Goal: Task Accomplishment & Management: Complete application form

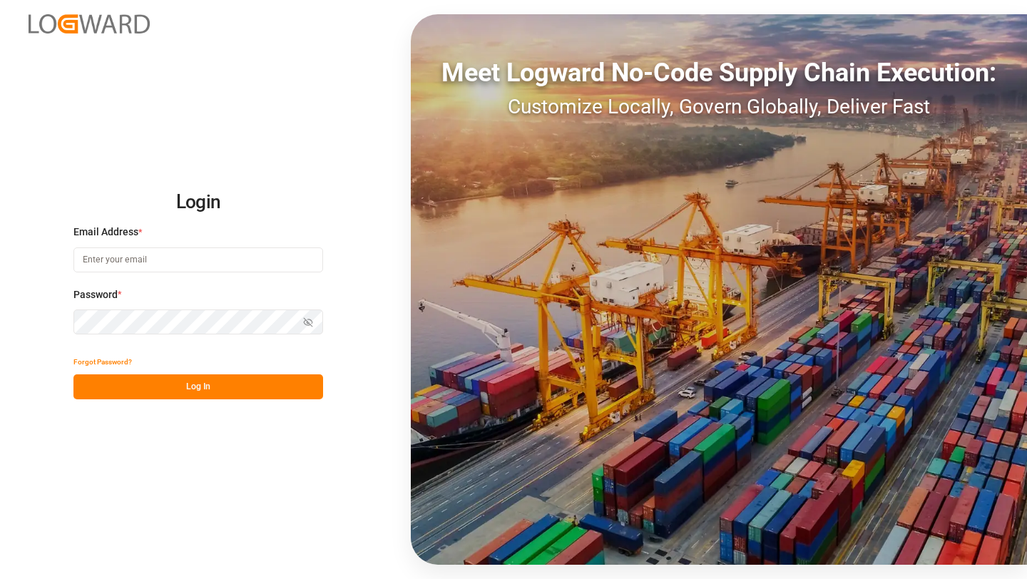
click at [293, 255] on input at bounding box center [198, 260] width 250 height 25
click at [0, 579] on com-1password-button at bounding box center [0, 579] width 0 height 0
type input "[EMAIL_ADDRESS][DOMAIN_NAME]"
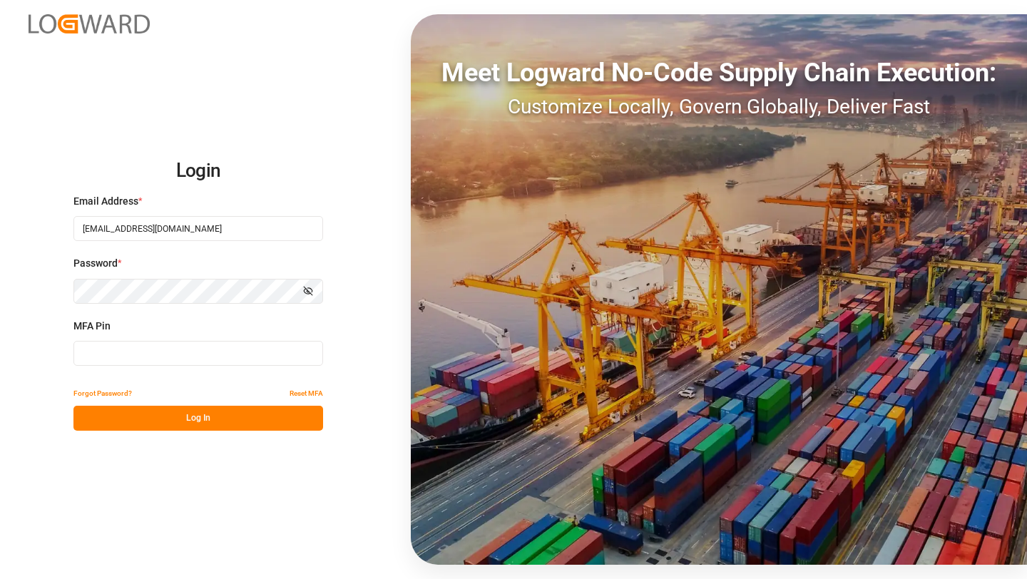
type input "011591"
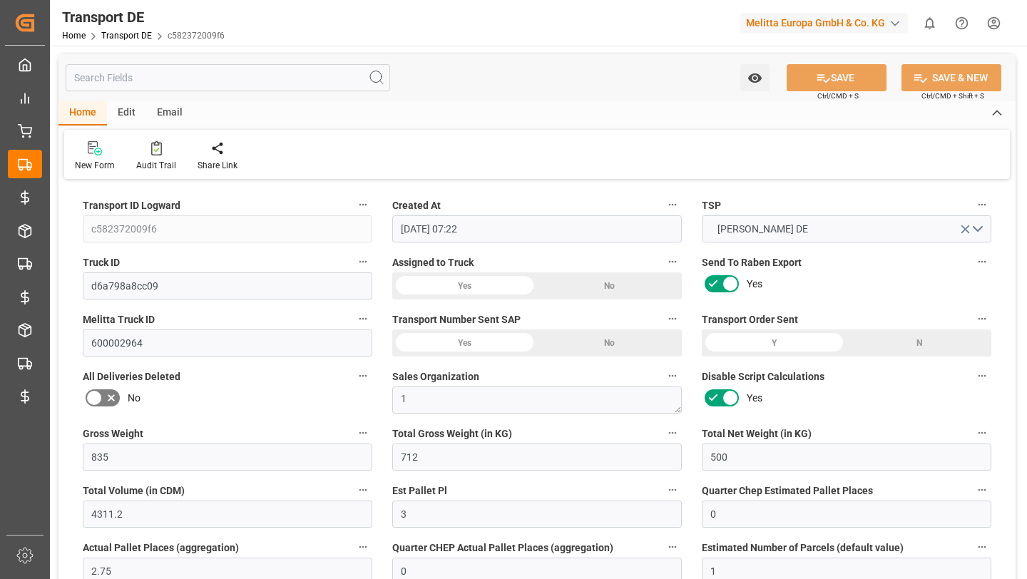
type input "[DATE] 07:22"
type input "[DATE]"
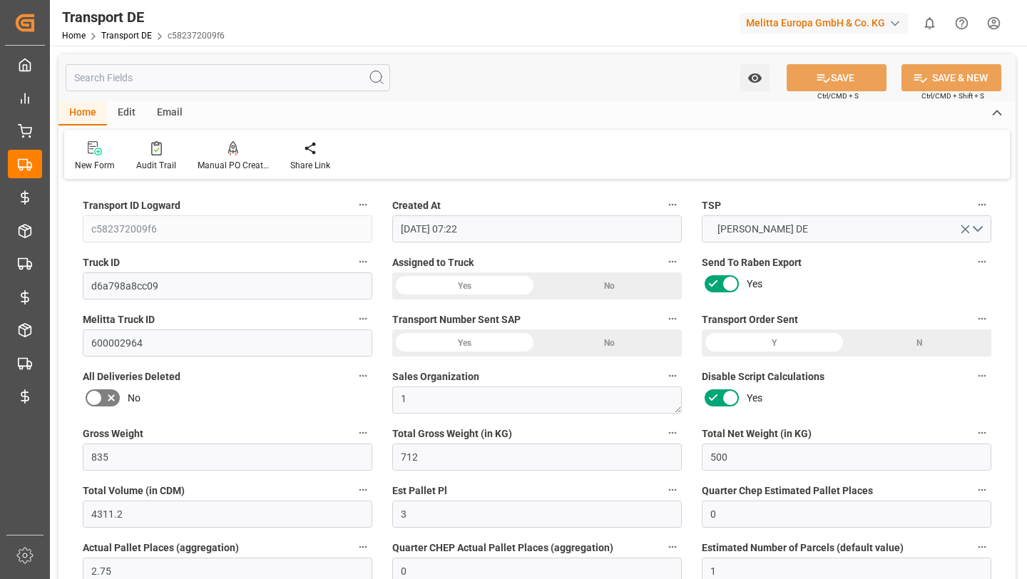
click at [517, 58] on div "Watch Option SAVE Ctrl/CMD + S SAVE & NEW Ctrl/CMD + Shift + S" at bounding box center [536, 77] width 957 height 47
click at [315, 79] on input "text" at bounding box center [228, 77] width 325 height 27
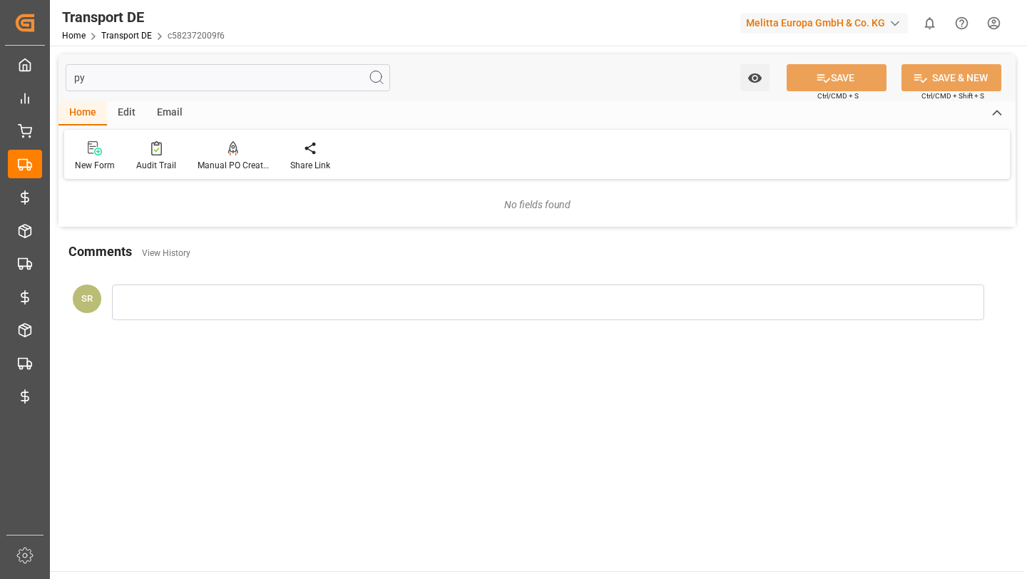
type input "p"
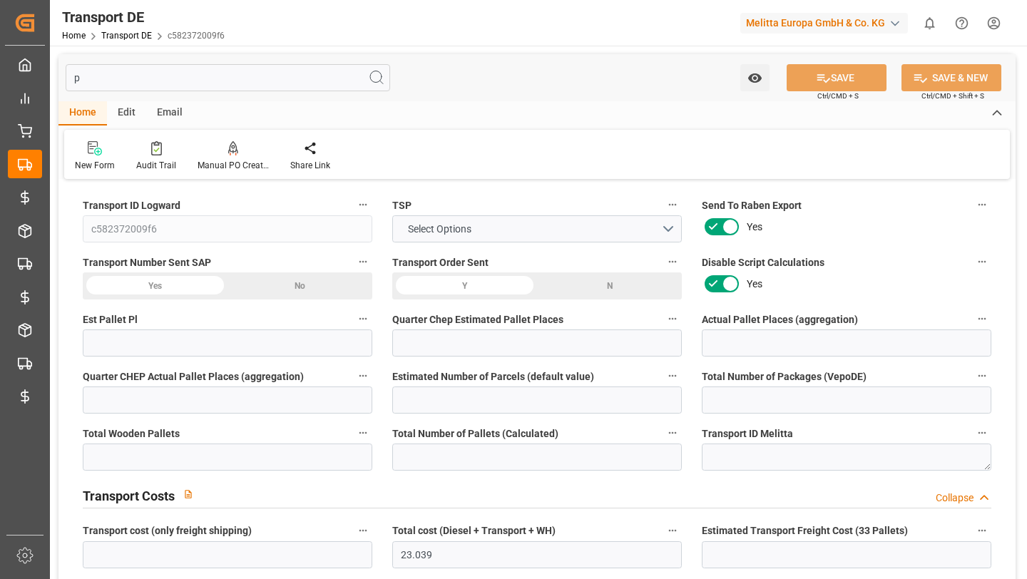
type input "3"
type input "0"
type input "2.75"
type input "0"
type input "1"
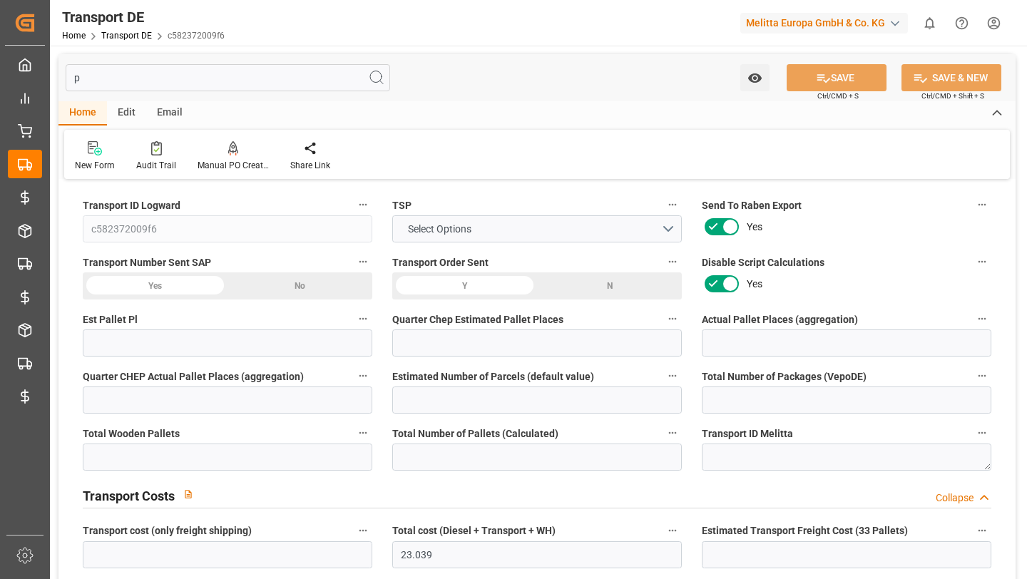
type input "5"
type input "0"
type input "20"
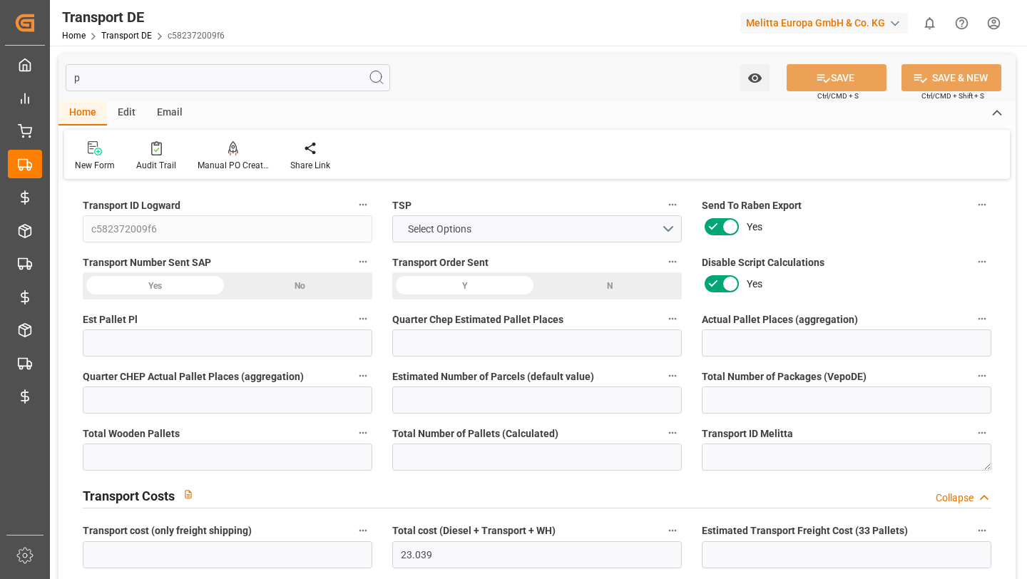
type input "0"
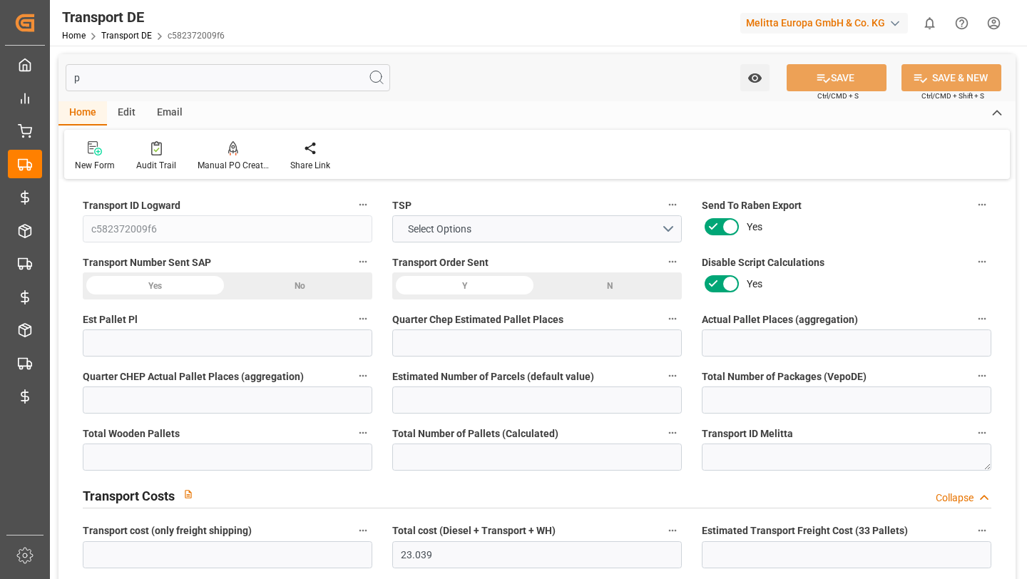
type input "0"
type input "5"
type input "0"
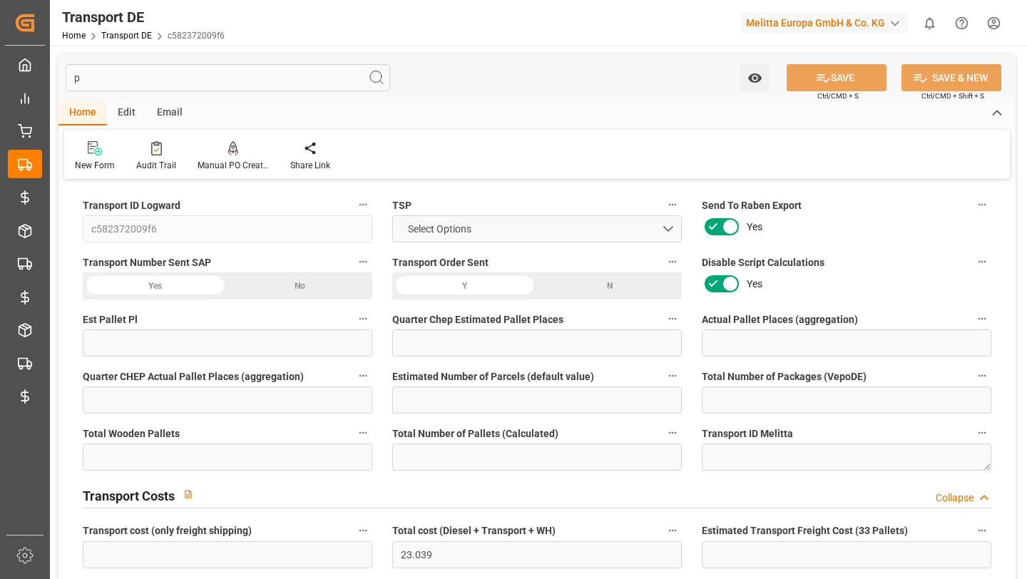
type input "0"
type input "23.039"
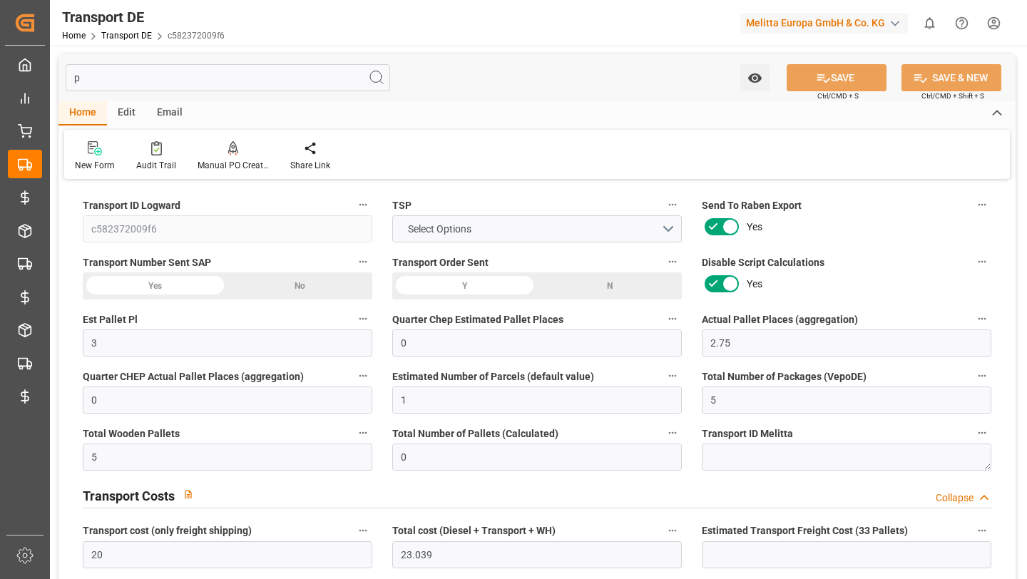
type input "[DATE]"
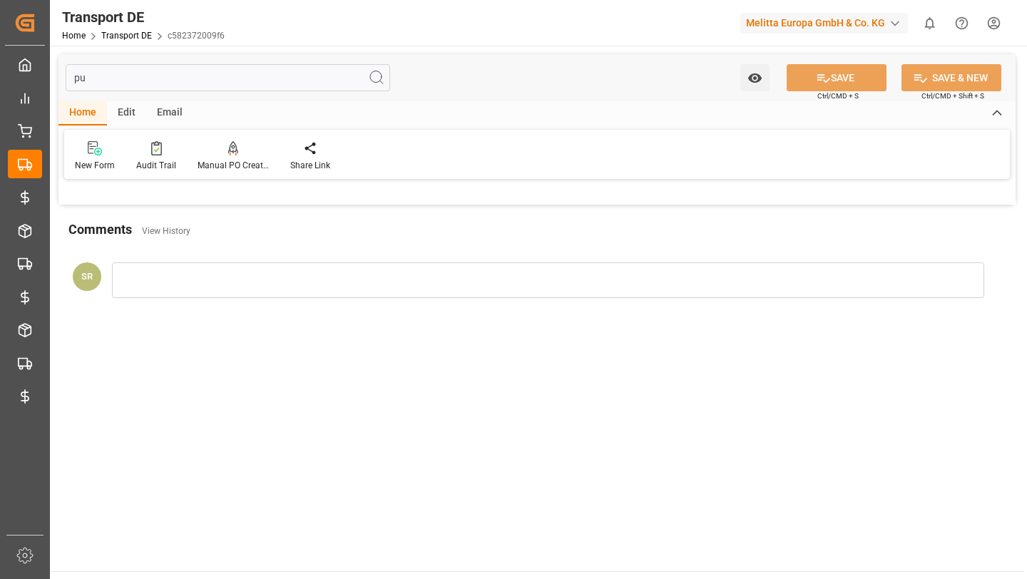
type input "p"
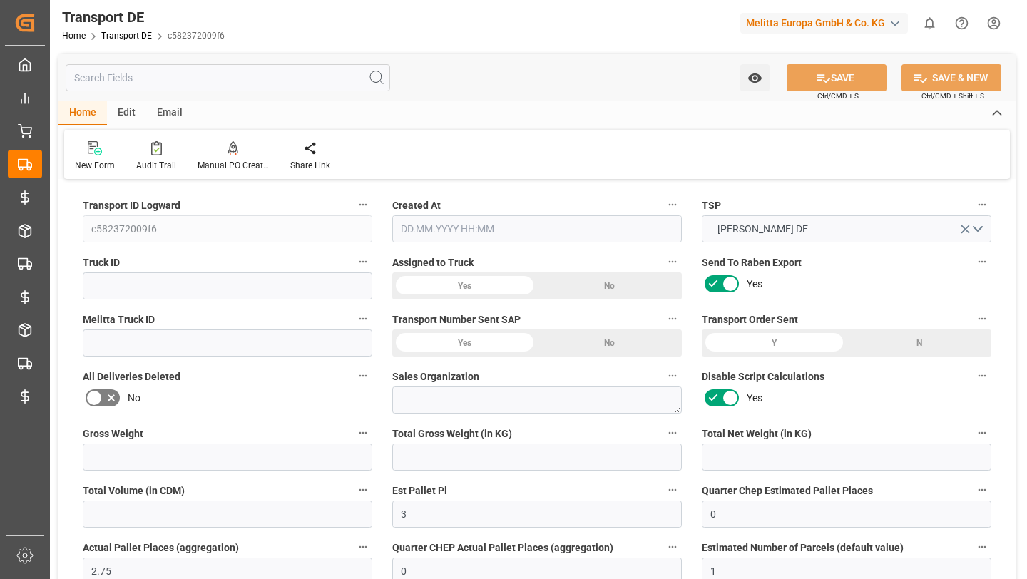
type input "d6a798a8cc09"
type input "600002964"
type textarea "1"
type input "No"
type input "[DATE]"
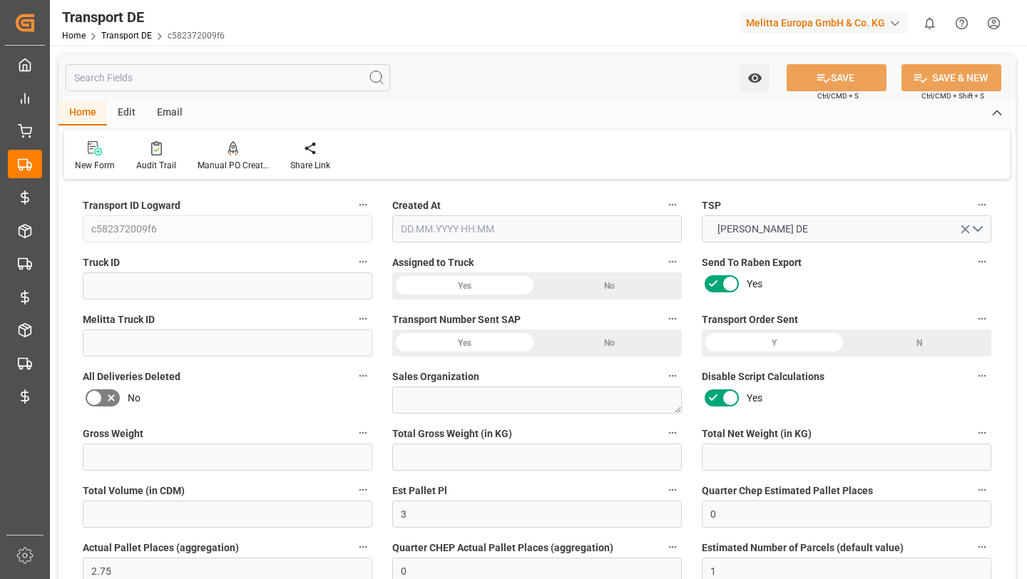
type textarea "0000008853"
type textarea "DM Drogerie Markt GmbH CO KG"
type input "Hafenstr. 1"
type textarea "Wustermark"
type input "DE"
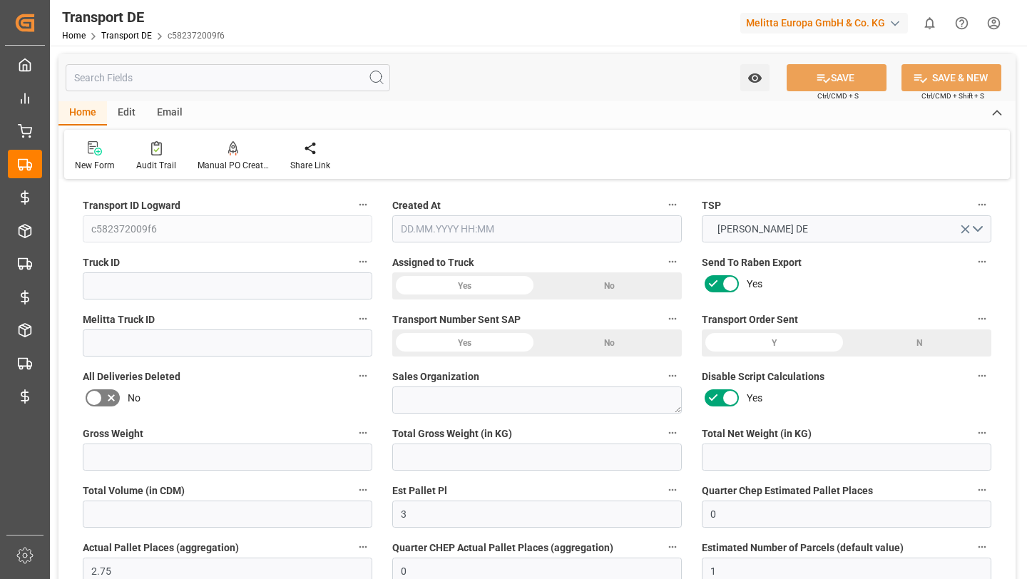
type input "DE"
type input "26-40 t"
type input "EURO 6"
type input "DE_02"
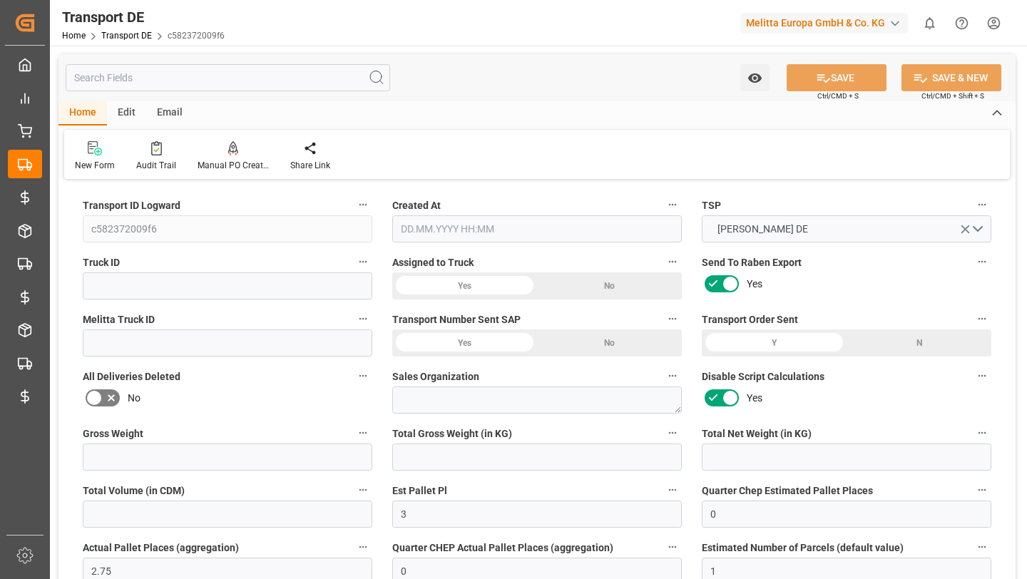
type input "DAP"
type input "DE 126011900"
type input "835"
type input "712"
type input "500"
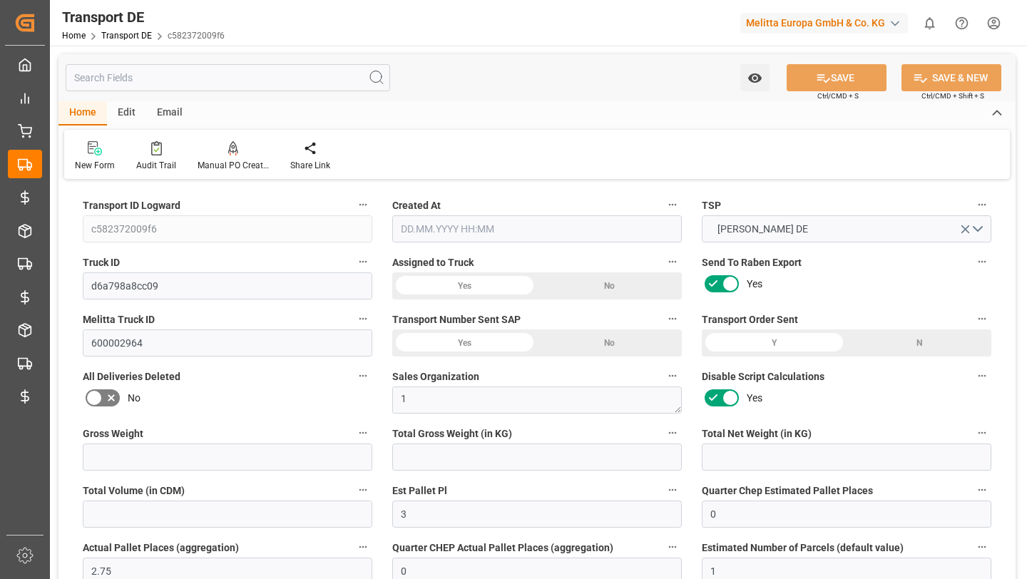
type input "4311.2"
type input "200"
type input "0"
type input "3.039"
type input "14"
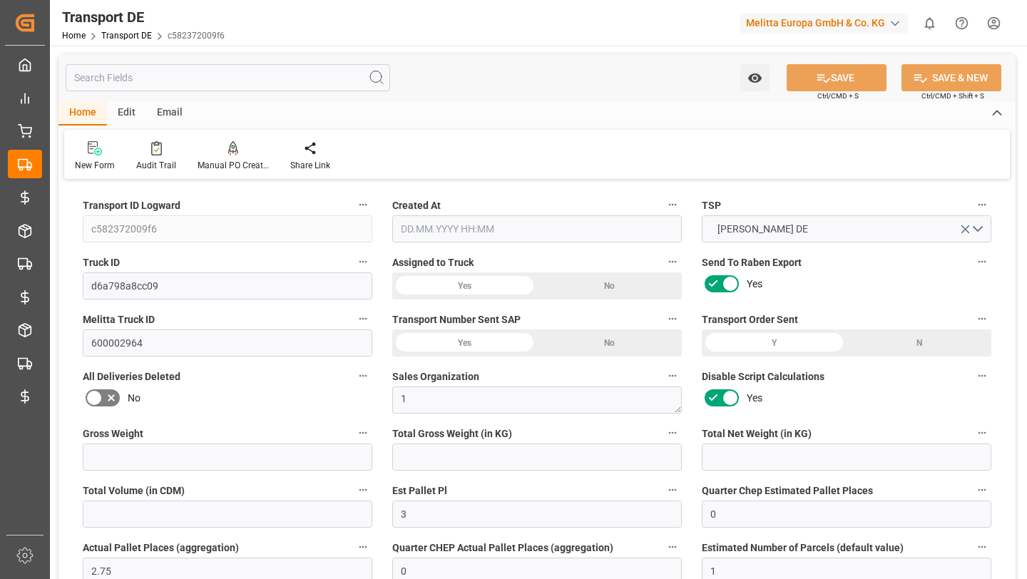
type input "5"
type input "0"
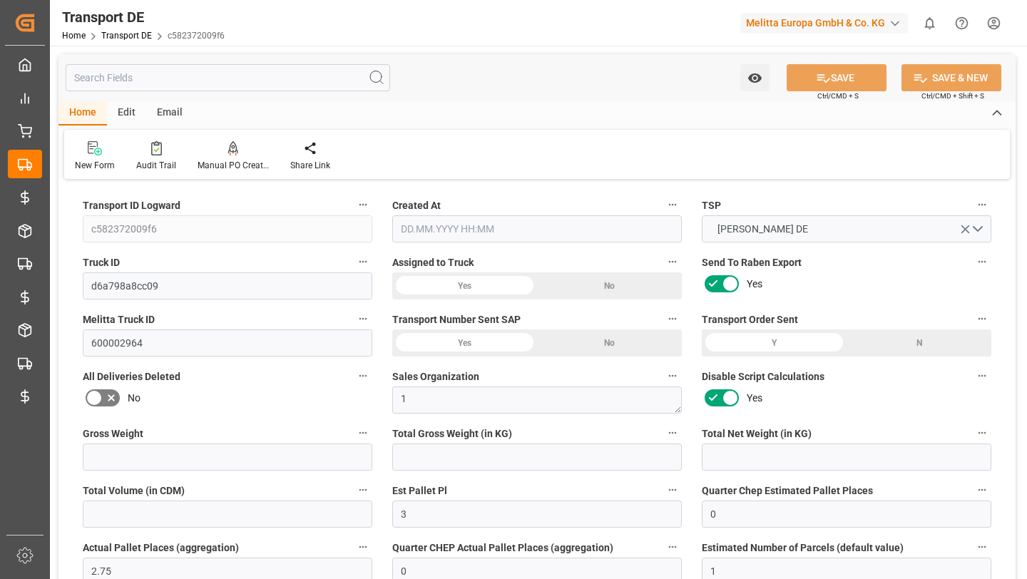
type input "0"
type input "712"
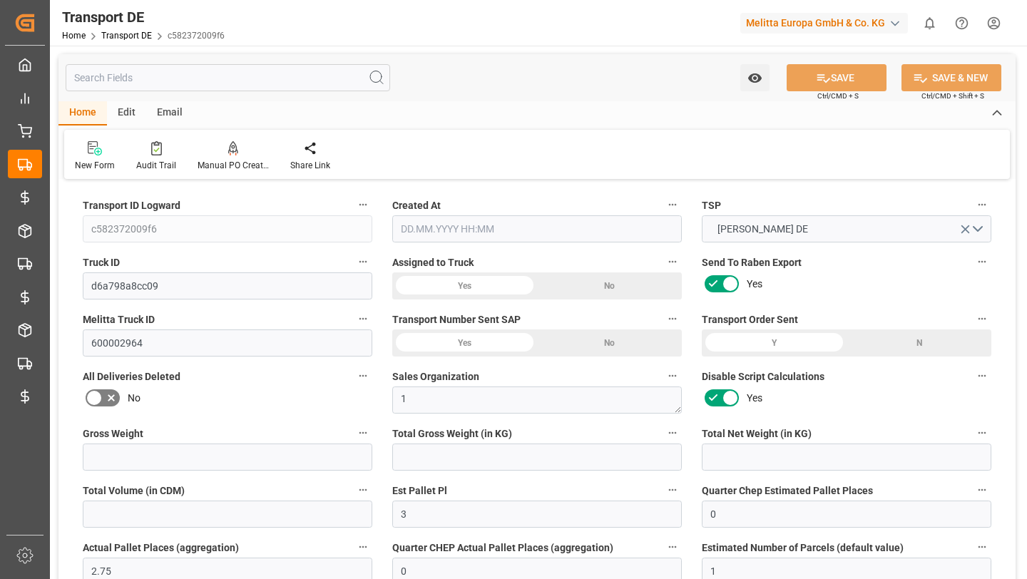
type input "4710.8598"
type input "21"
type input "35"
type input "1"
type input "200"
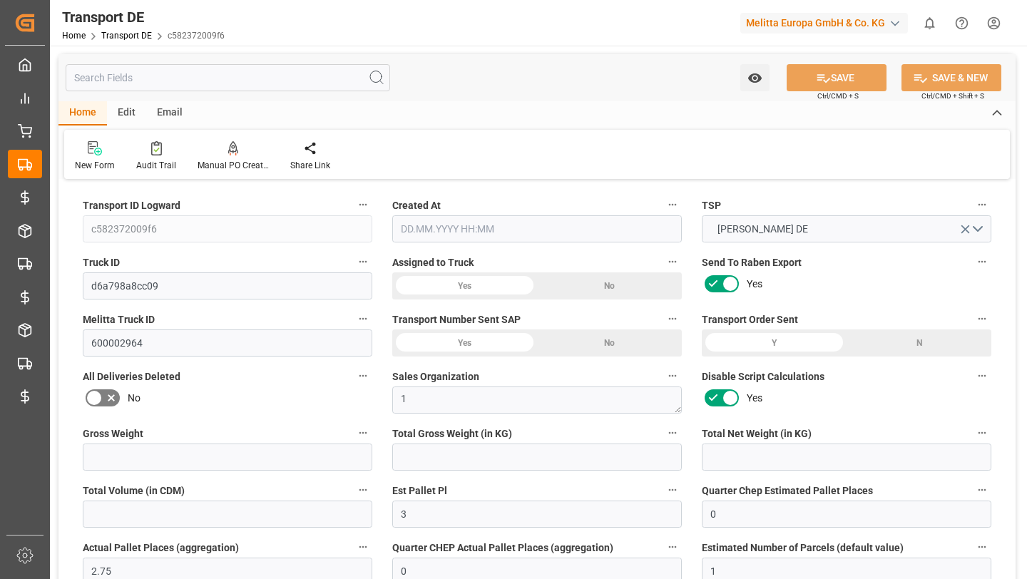
type input "20"
type input "[DATE] 07:22"
type input "[DATE]"
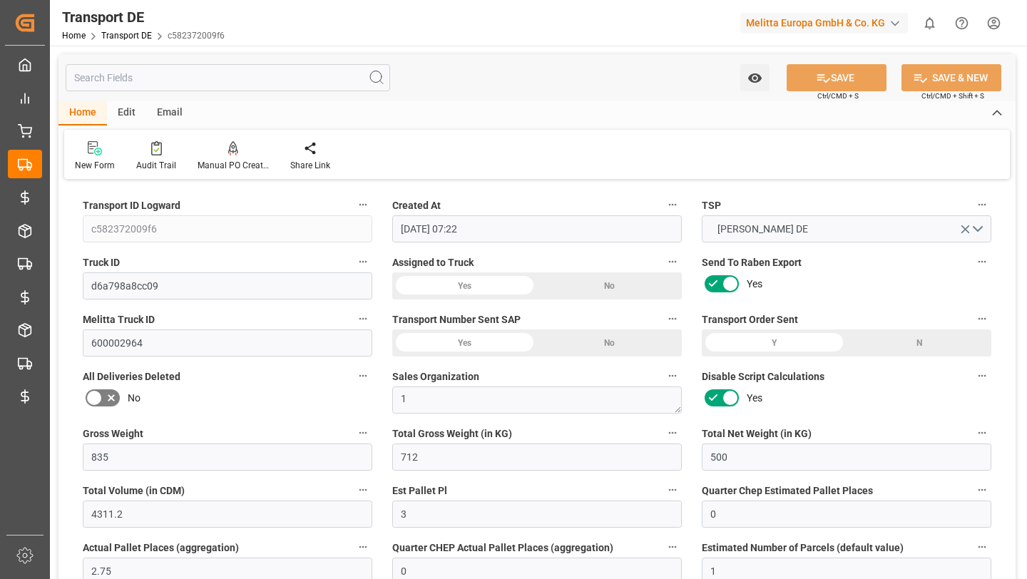
click at [996, 24] on html "Created by potrace 1.15, written by [PERSON_NAME] [DATE]-[DATE] Created by potr…" at bounding box center [513, 289] width 1027 height 579
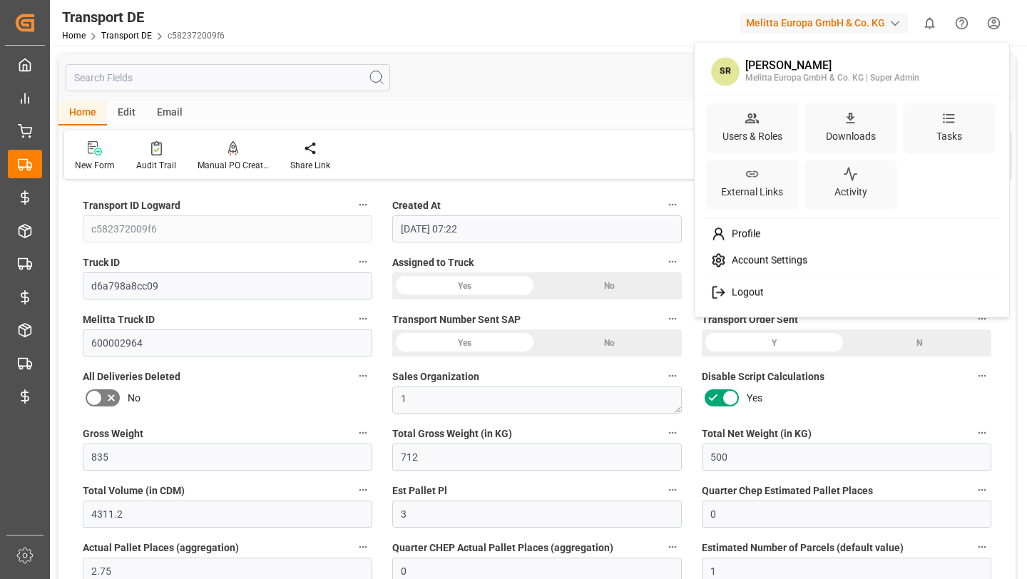
click at [750, 230] on span "Profile" at bounding box center [743, 234] width 34 height 13
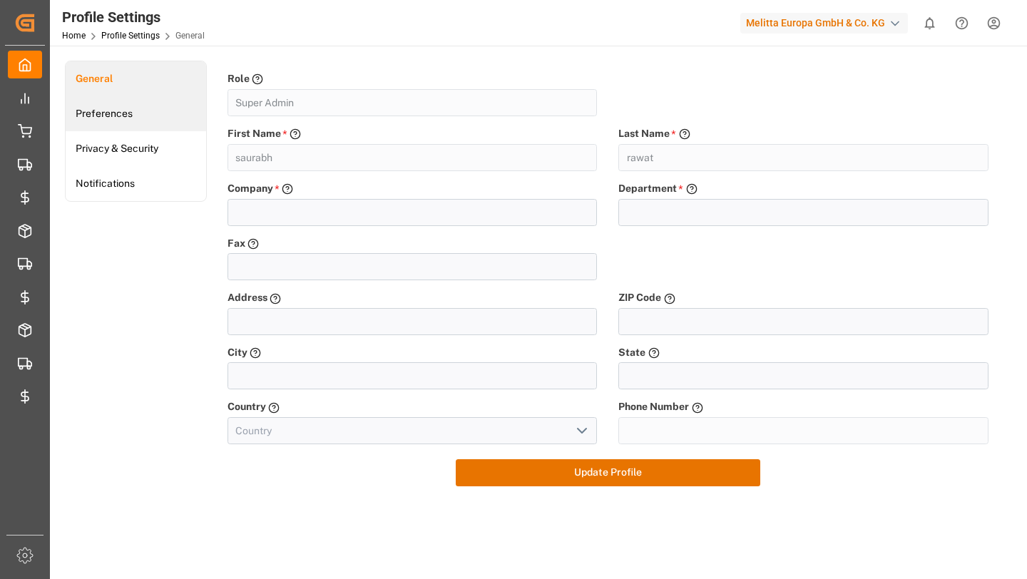
click at [191, 119] on link "Preferences" at bounding box center [136, 113] width 141 height 35
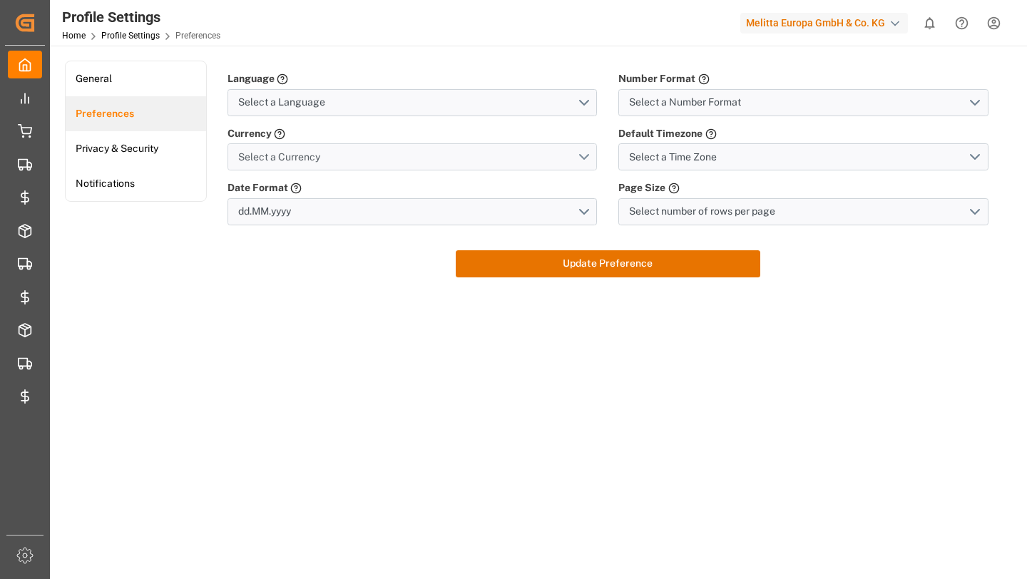
click at [290, 152] on span "Select a Currency" at bounding box center [279, 157] width 82 height 15
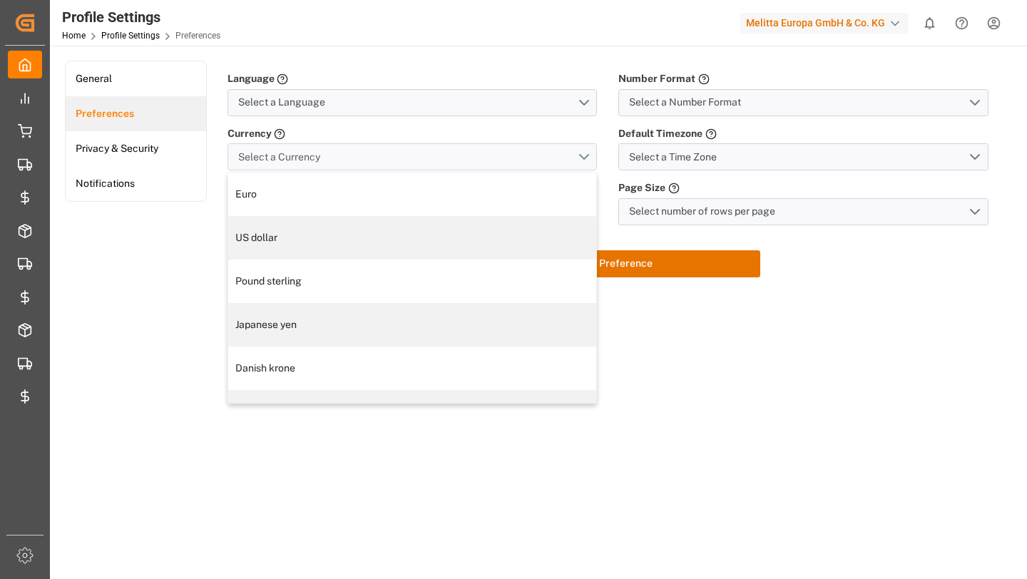
click at [290, 152] on span "Select a Currency" at bounding box center [279, 157] width 82 height 15
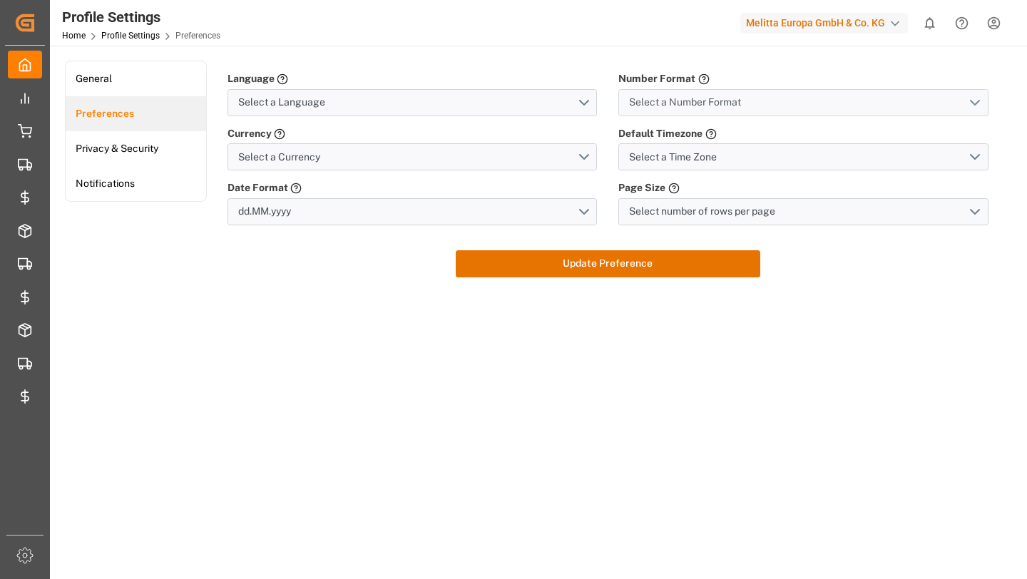
click at [759, 104] on button "Select a Number Format" at bounding box center [803, 102] width 370 height 27
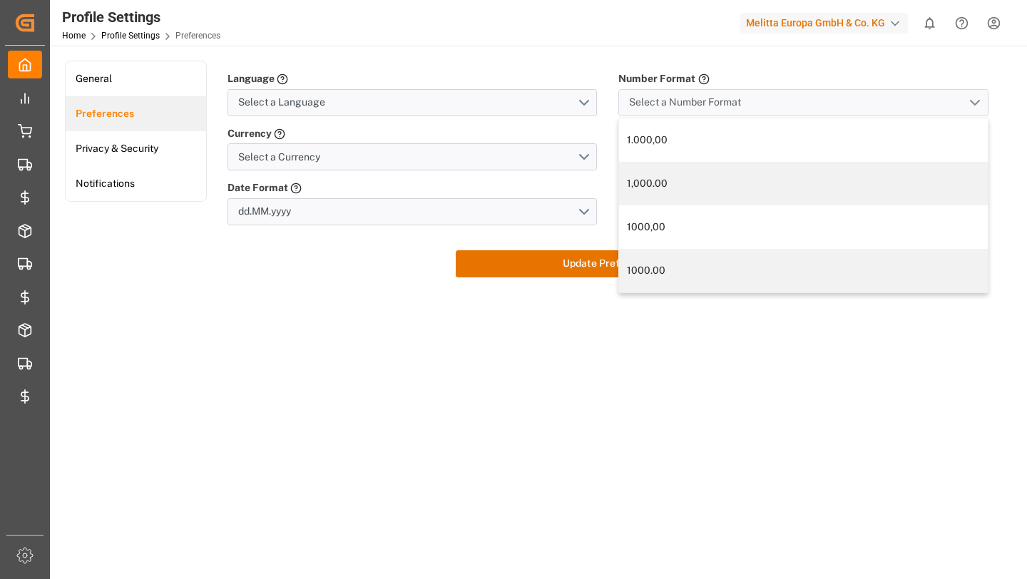
click at [759, 104] on button "Select a Number Format" at bounding box center [803, 102] width 370 height 27
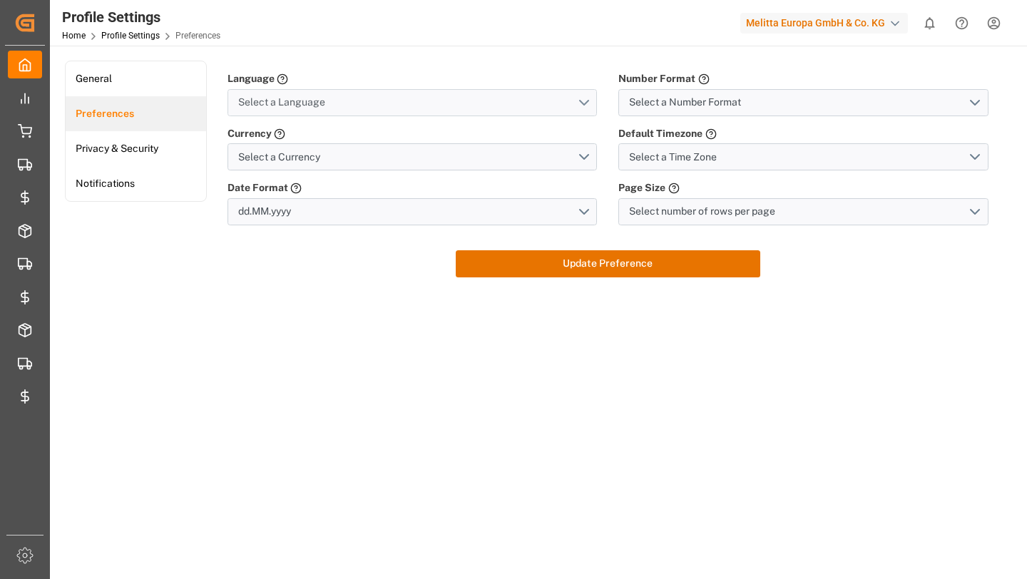
click at [544, 111] on button "Select a Language" at bounding box center [413, 102] width 370 height 27
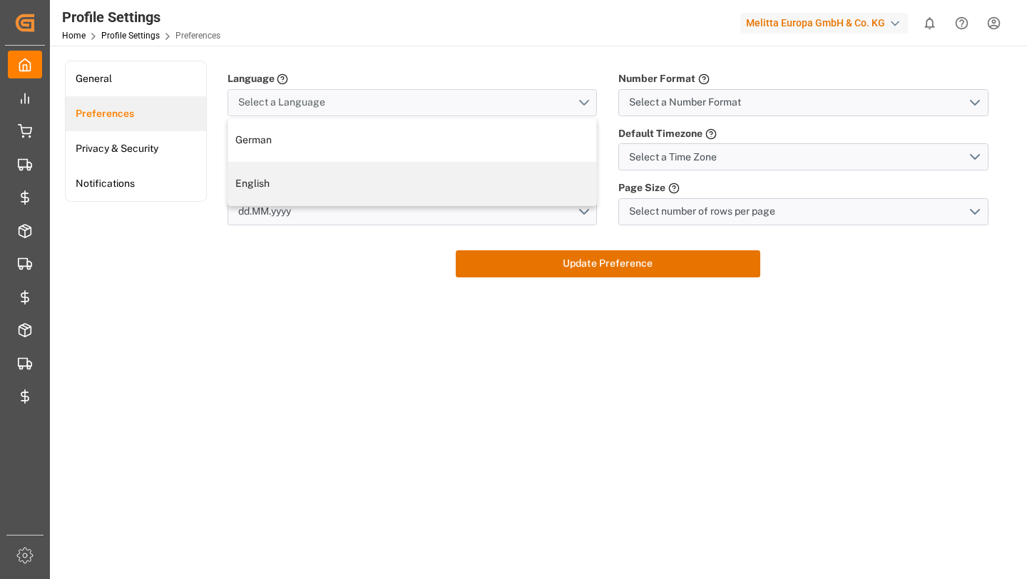
click at [544, 111] on button "Select a Language" at bounding box center [413, 102] width 370 height 27
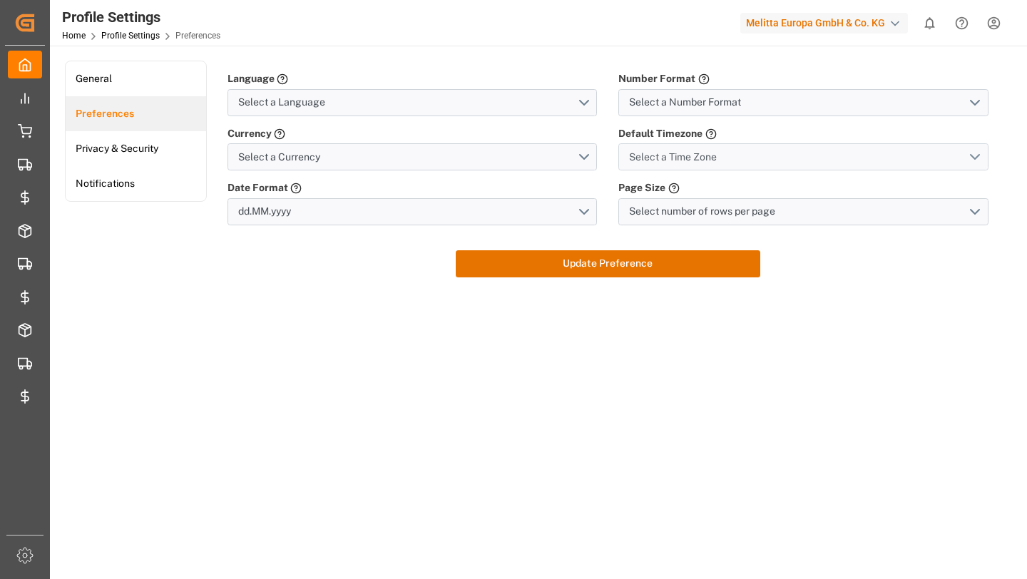
click at [653, 170] on button "Select a Time Zone" at bounding box center [803, 156] width 370 height 27
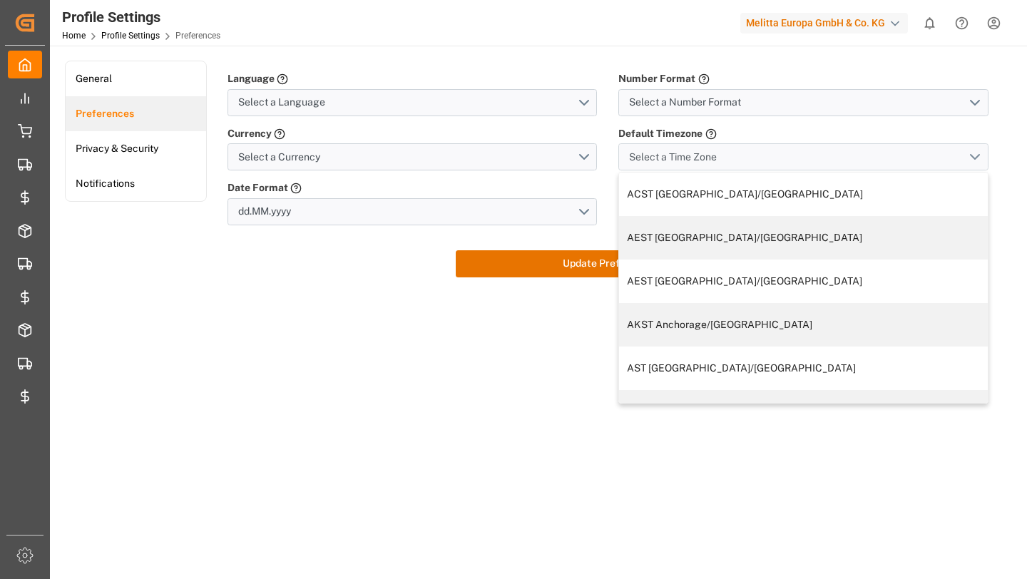
click at [659, 157] on span "Select a Time Zone" at bounding box center [673, 157] width 88 height 15
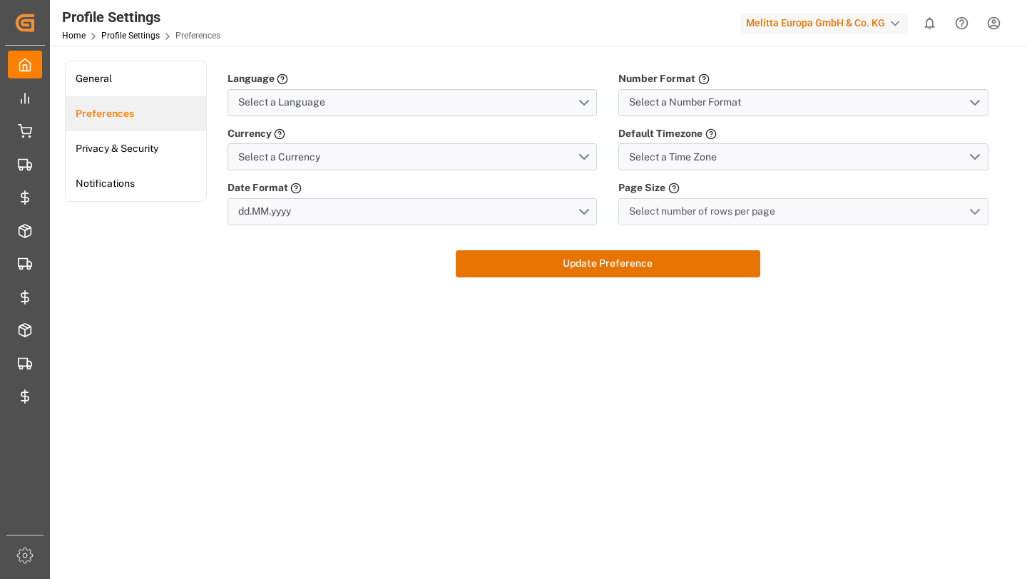
click at [676, 204] on span "Select number of rows per page" at bounding box center [702, 211] width 146 height 15
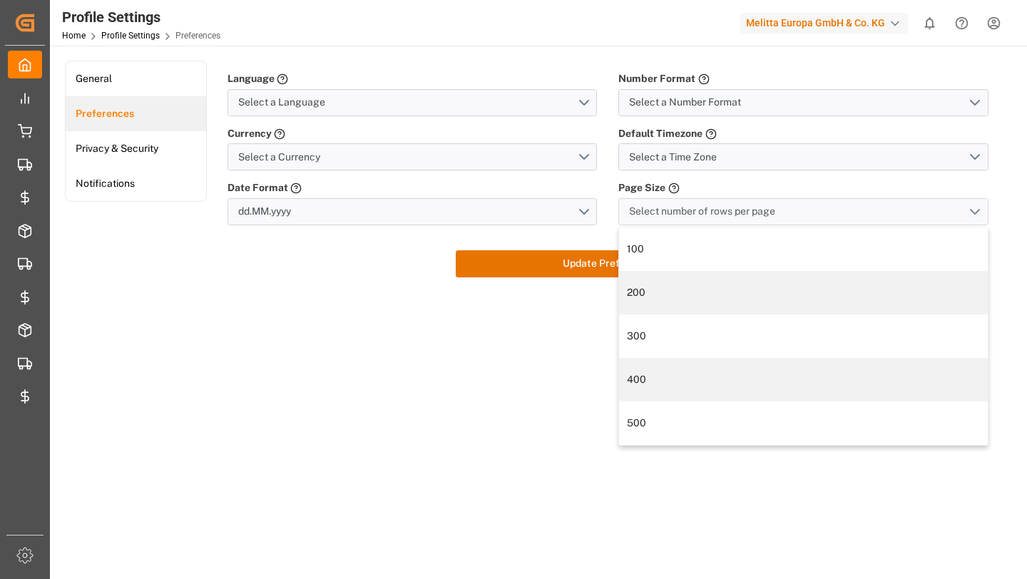
click at [676, 204] on span "Select number of rows per page" at bounding box center [702, 211] width 146 height 15
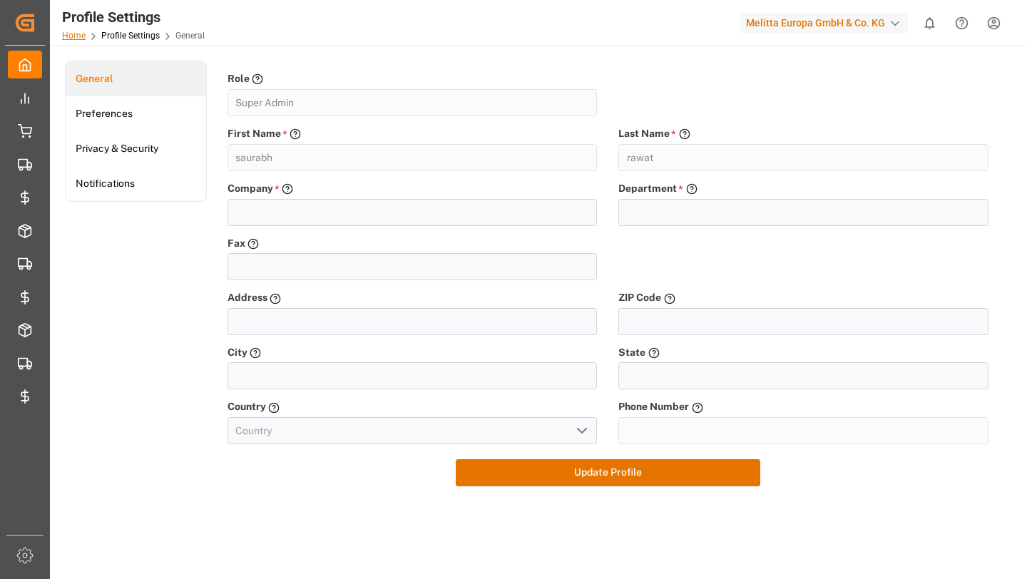
click at [73, 36] on link "Home" at bounding box center [74, 36] width 24 height 10
